Goal: Find specific page/section: Find specific page/section

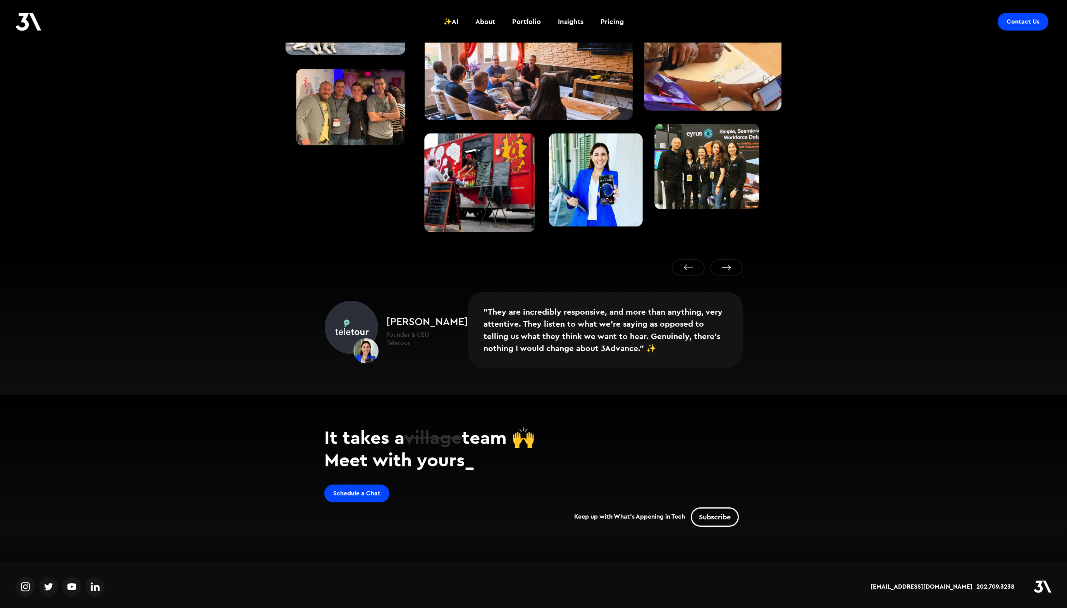
scroll to position [1265, 0]
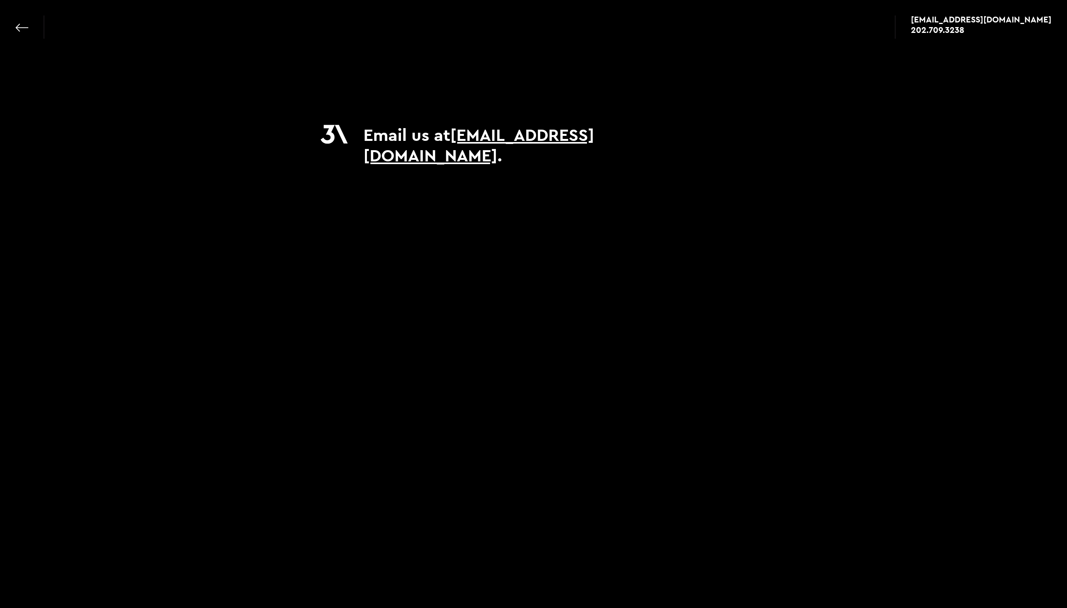
click at [21, 25] on link at bounding box center [21, 27] width 13 height 13
click at [22, 31] on link at bounding box center [21, 27] width 13 height 13
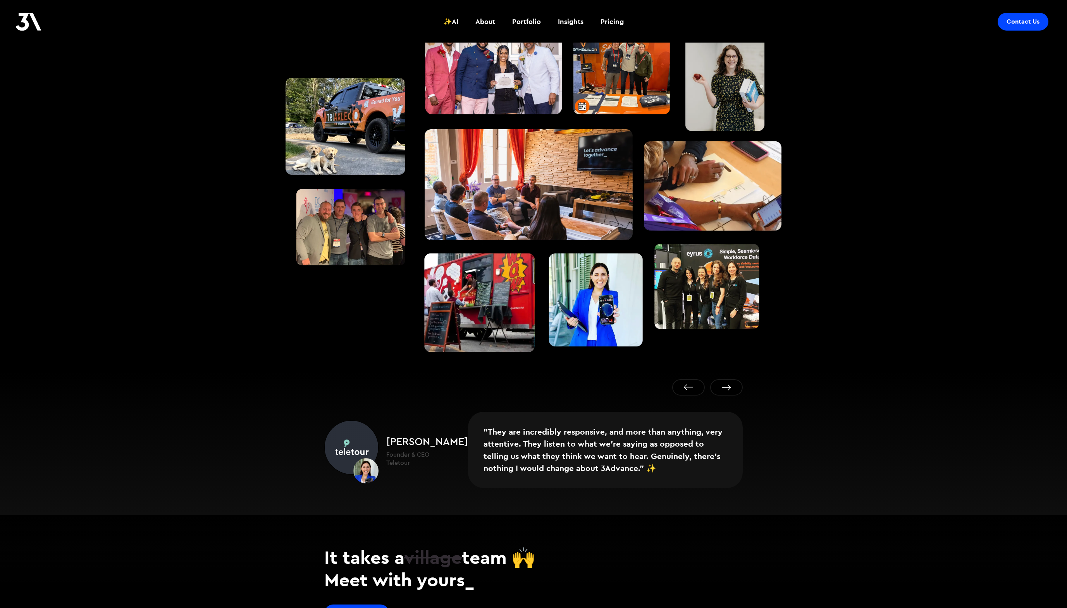
scroll to position [1143, 0]
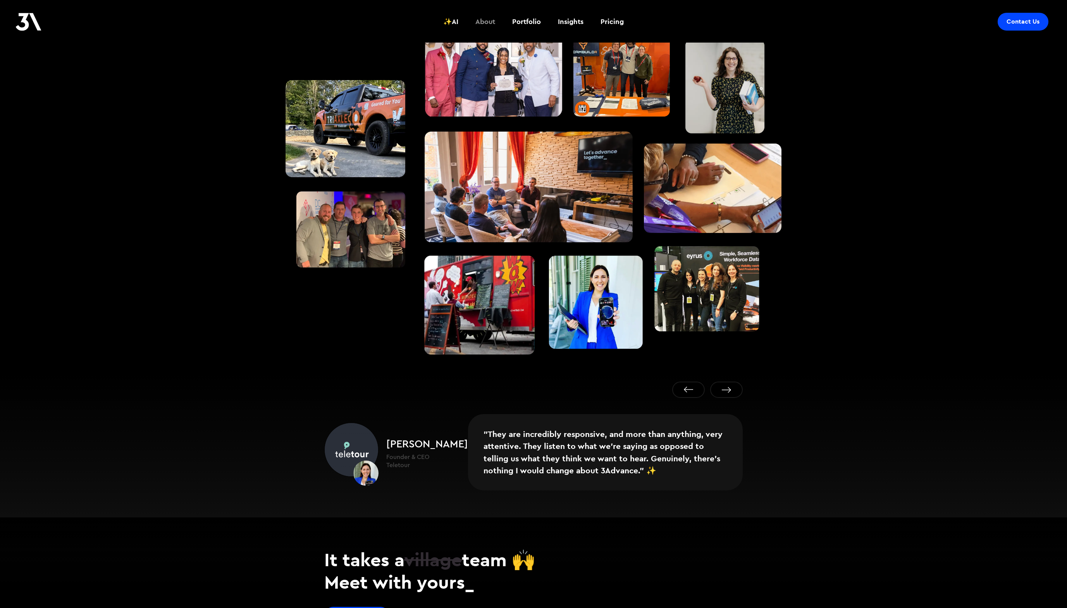
click at [490, 24] on div "About" at bounding box center [485, 22] width 20 height 10
